Goal: Information Seeking & Learning: Understand process/instructions

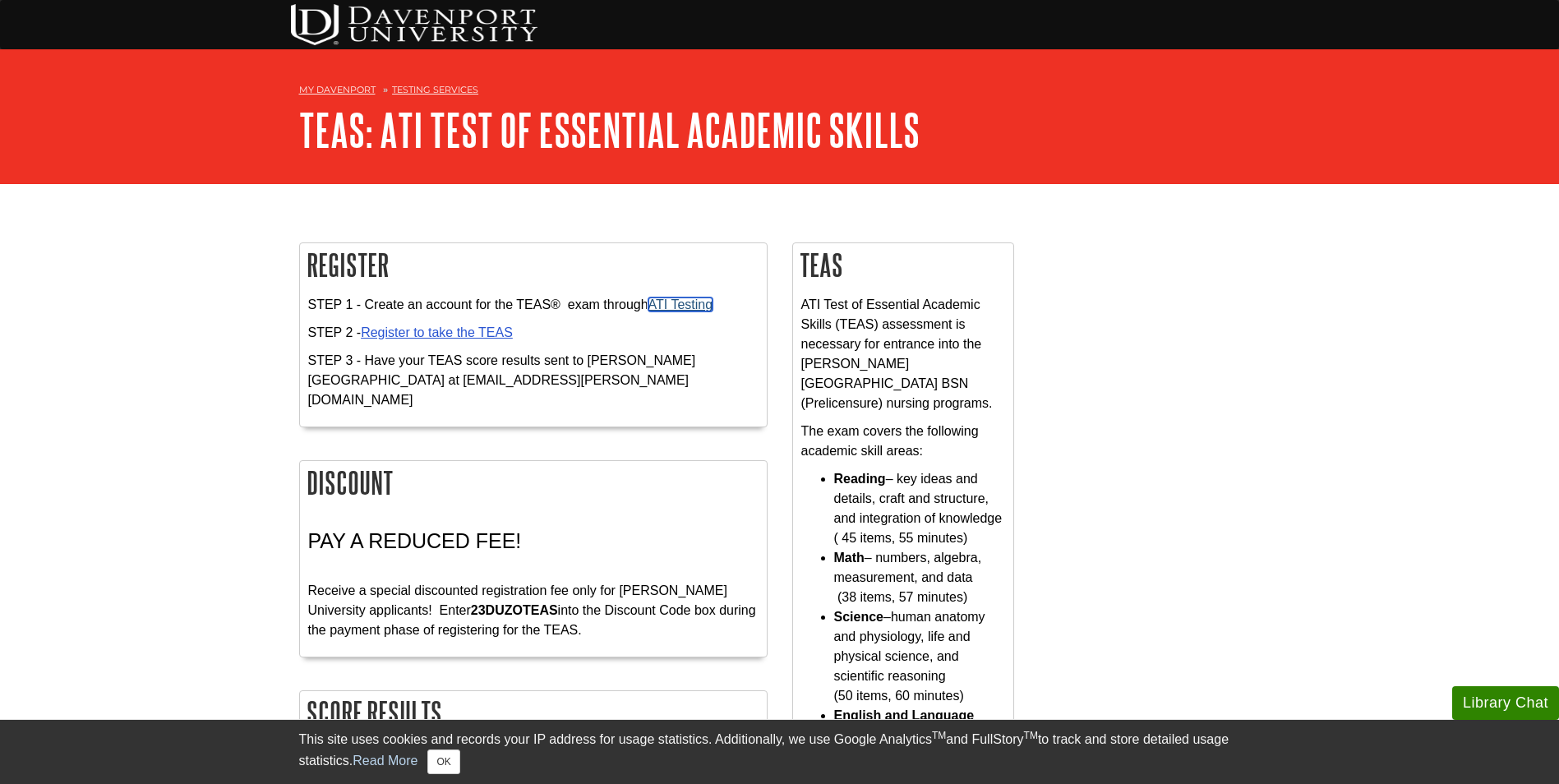
click at [673, 298] on link "ATI Testing" at bounding box center [680, 304] width 65 height 14
drag, startPoint x: 415, startPoint y: 591, endPoint x: 504, endPoint y: 593, distance: 89.0
click at [504, 593] on p "Receive a special discounted registration fee only for [PERSON_NAME] University…" at bounding box center [533, 599] width 450 height 78
copy p "23DUZOTEAS"
click at [678, 301] on link "ATI Testing" at bounding box center [680, 304] width 65 height 14
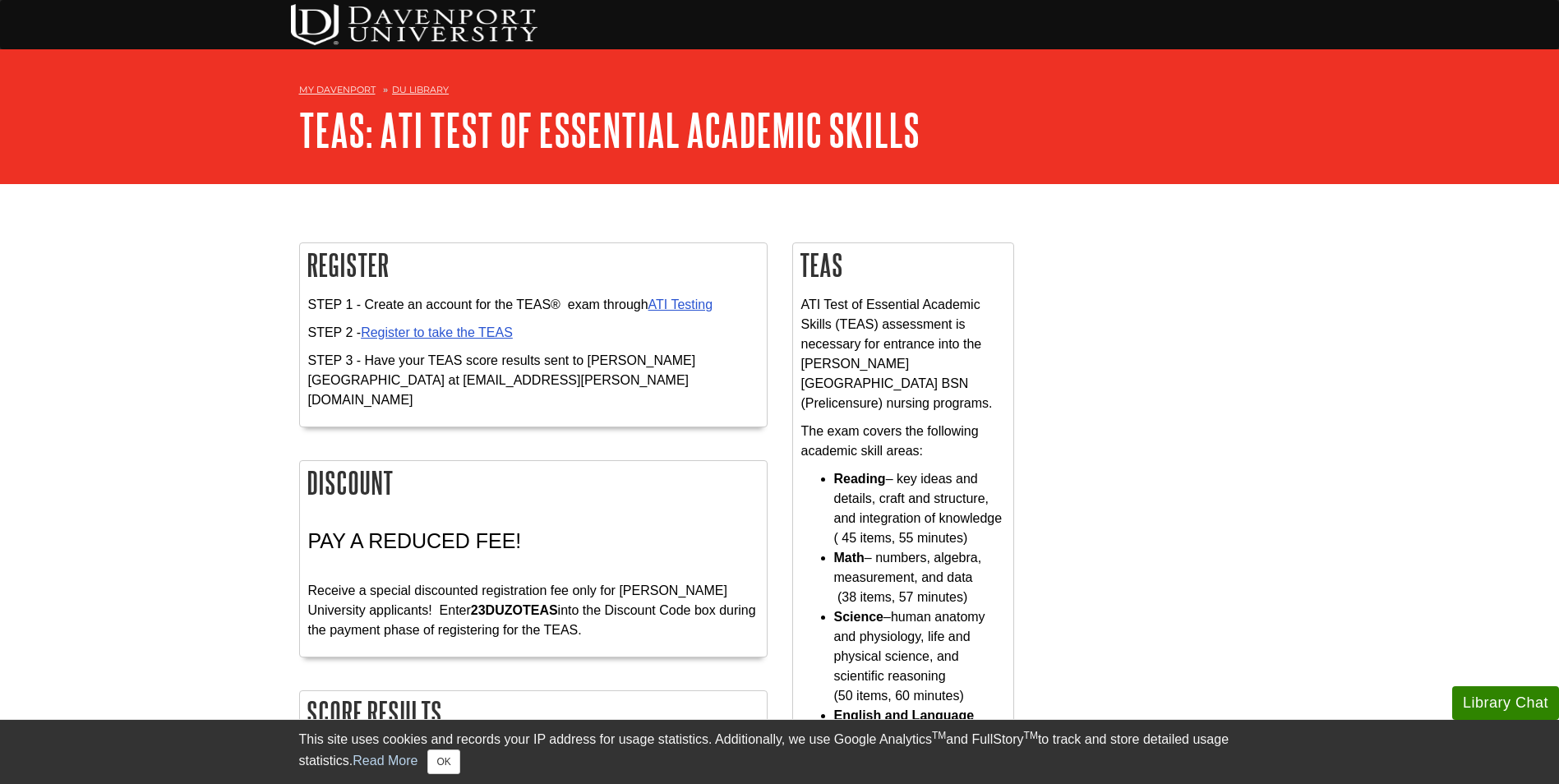
click at [413, 379] on p "STEP 3 - Have your TEAS score results sent to [PERSON_NAME][GEOGRAPHIC_DATA] at…" at bounding box center [533, 380] width 450 height 60
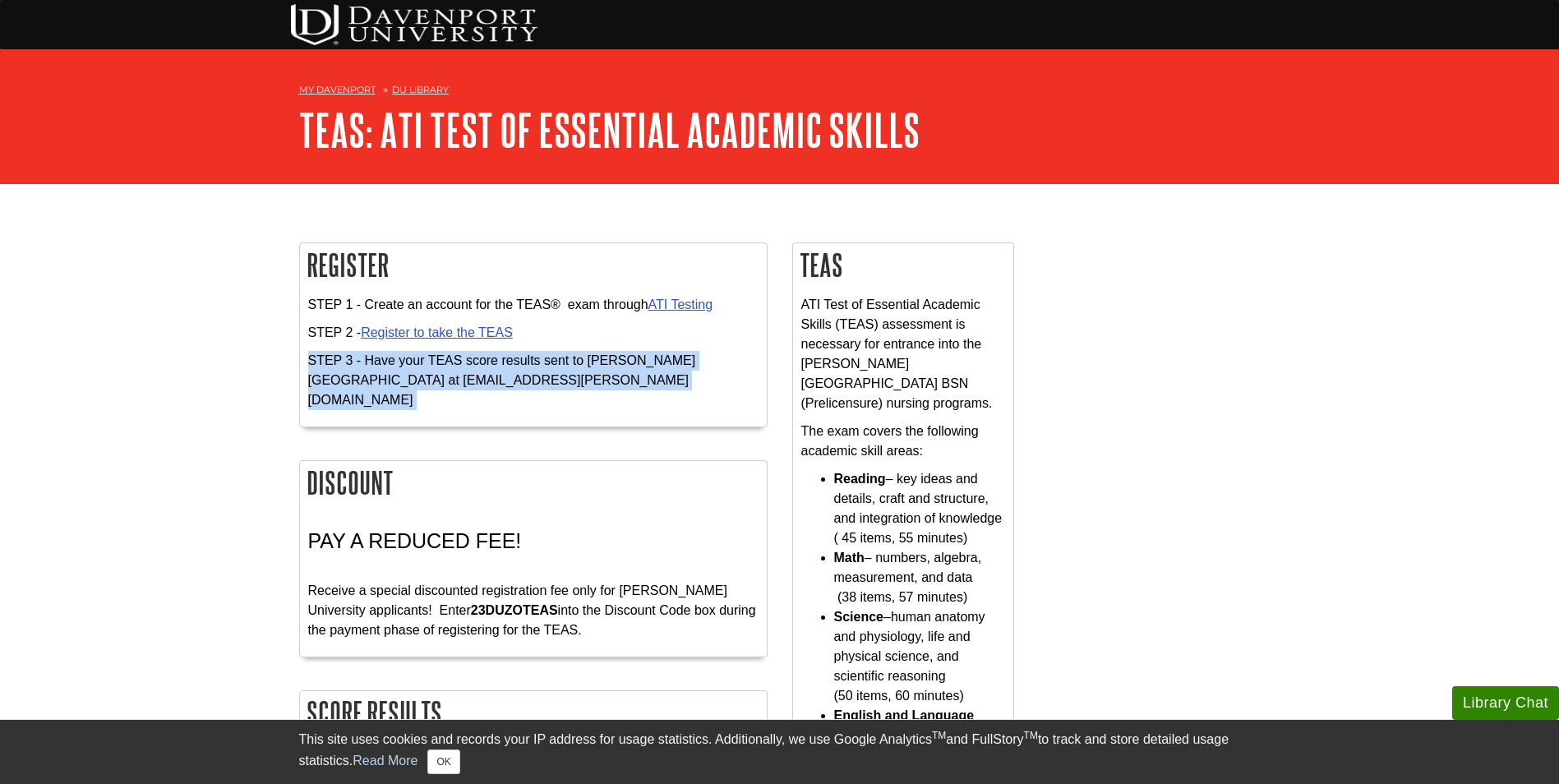
click at [413, 379] on p "STEP 3 - Have your TEAS score results sent to [PERSON_NAME][GEOGRAPHIC_DATA] at…" at bounding box center [533, 380] width 450 height 60
drag, startPoint x: 413, startPoint y: 379, endPoint x: 651, endPoint y: 377, distance: 238.0
click at [651, 377] on p "STEP 3 - Have your TEAS score results sent to [PERSON_NAME][GEOGRAPHIC_DATA] at…" at bounding box center [533, 380] width 450 height 60
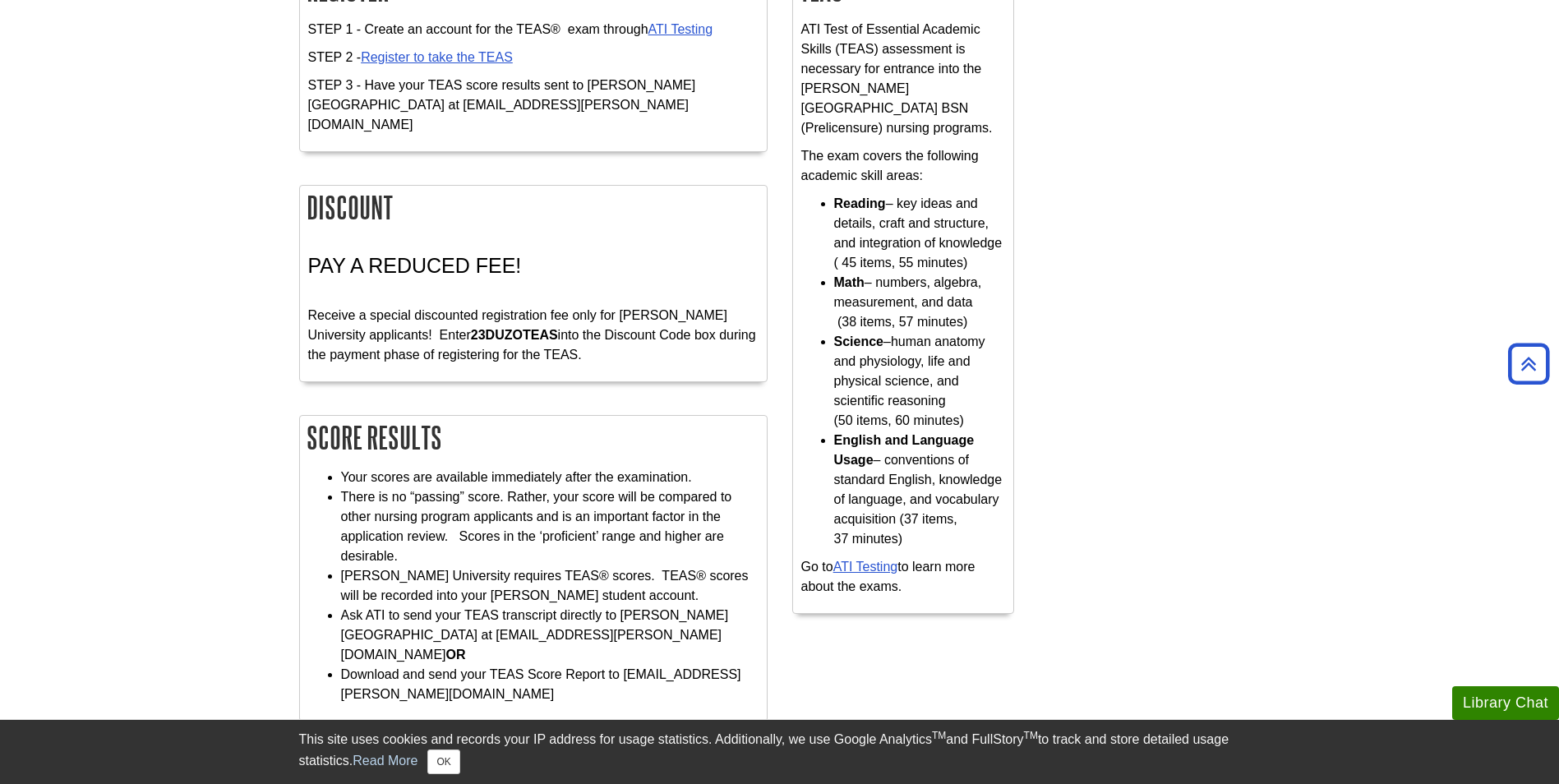
scroll to position [247, 0]
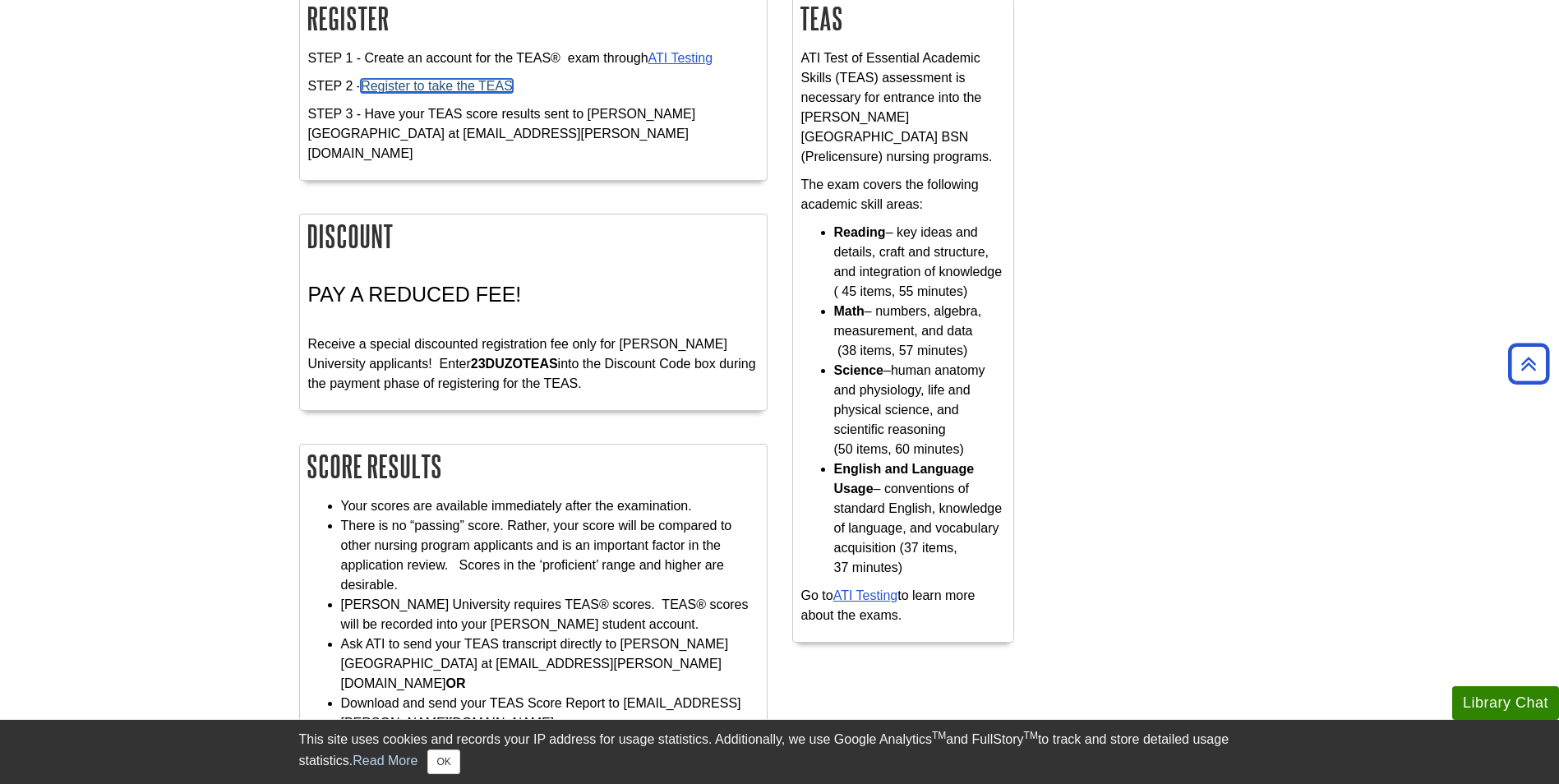
click at [437, 81] on link "Register to take the TEAS" at bounding box center [437, 85] width 152 height 14
